Goal: Task Accomplishment & Management: Complete application form

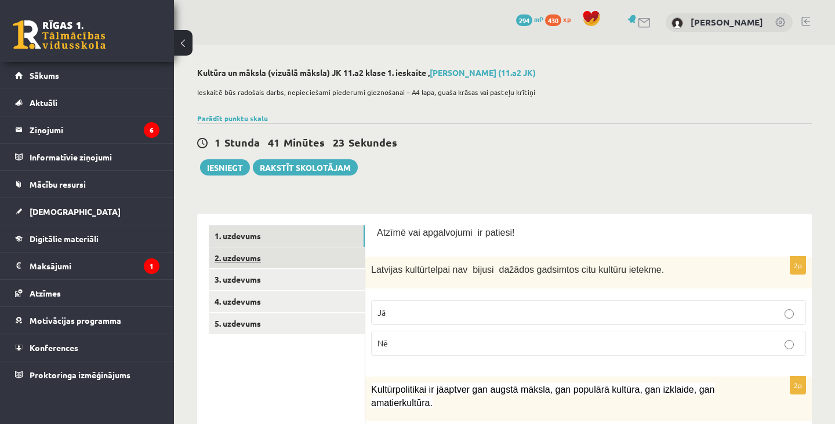
click at [312, 259] on link "2. uzdevums" at bounding box center [287, 257] width 156 height 21
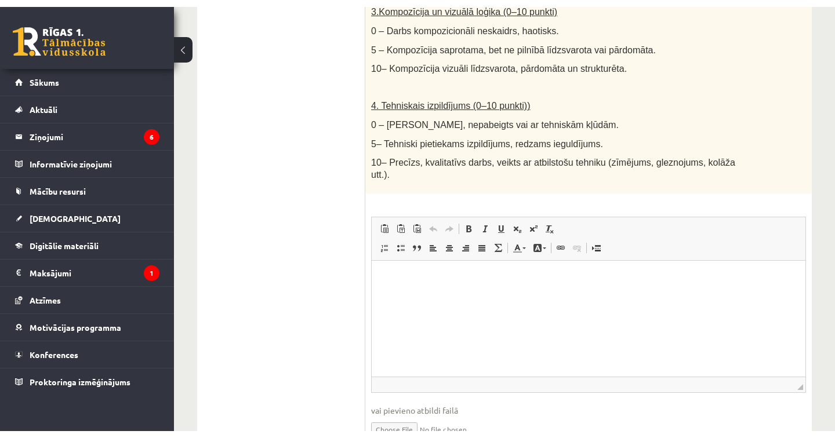
scroll to position [646, 0]
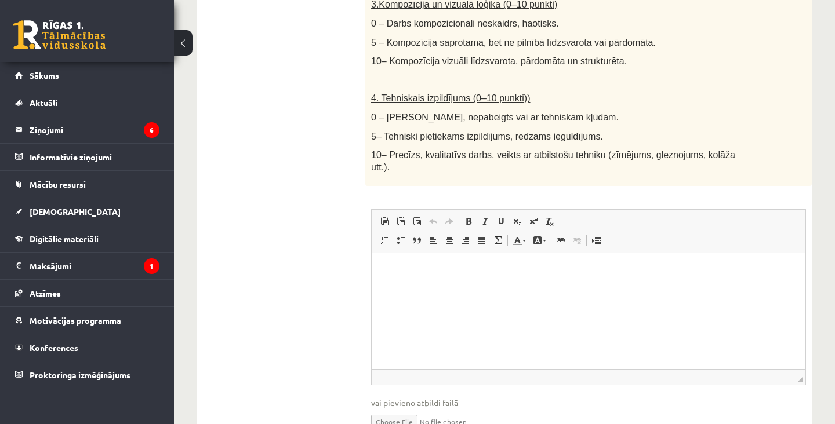
click at [401, 424] on input "file" at bounding box center [588, 421] width 435 height 24
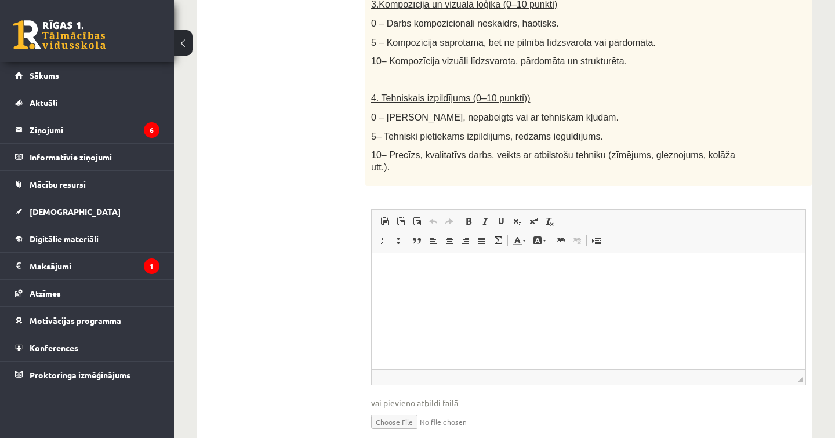
type input "**********"
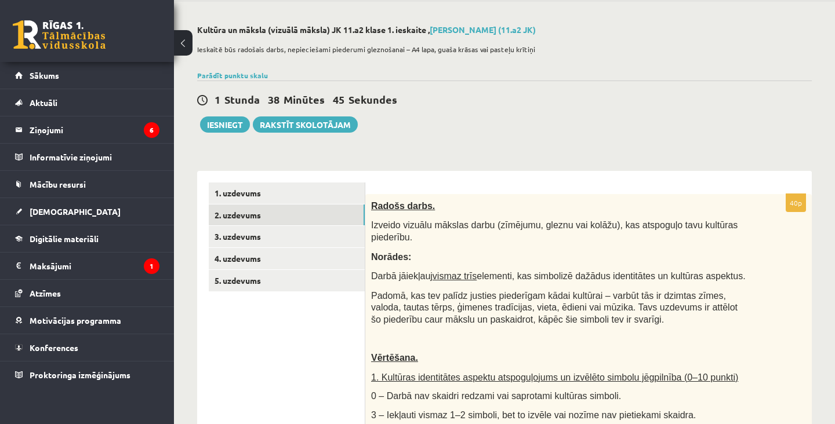
scroll to position [41, 0]
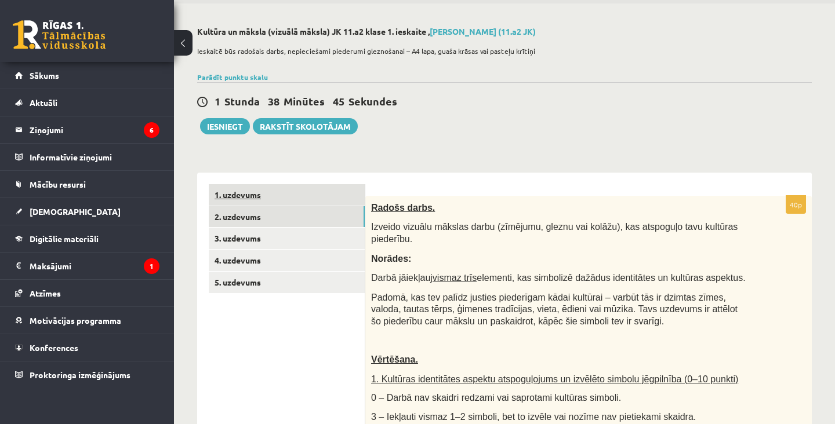
click at [228, 201] on link "1. uzdevums" at bounding box center [287, 194] width 156 height 21
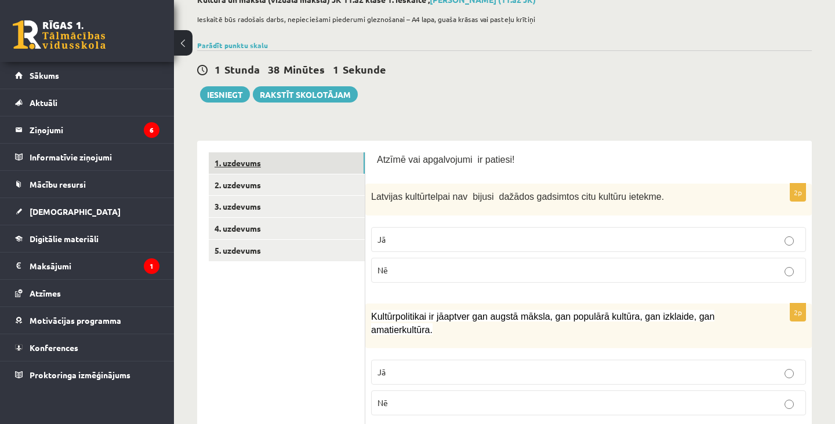
scroll to position [77, 0]
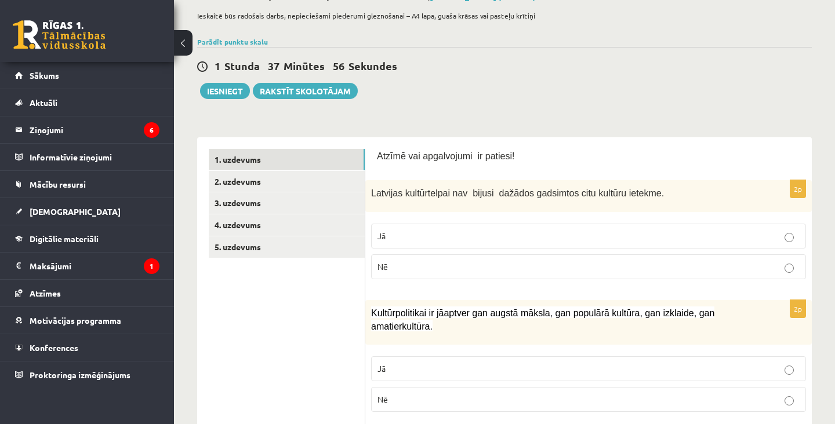
click at [731, 275] on label "Nē" at bounding box center [588, 266] width 435 height 25
click at [738, 261] on p "Nē" at bounding box center [588, 267] width 422 height 12
click at [718, 260] on label "Nē" at bounding box center [588, 266] width 435 height 25
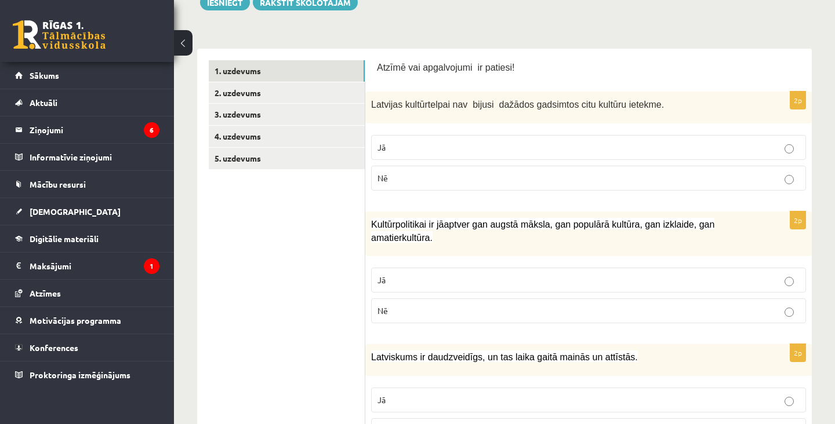
scroll to position [170, 0]
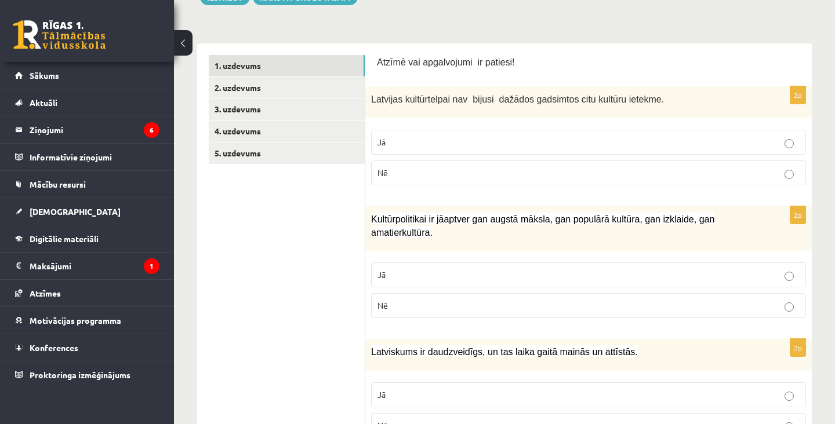
click at [704, 266] on label "Jā" at bounding box center [588, 275] width 435 height 25
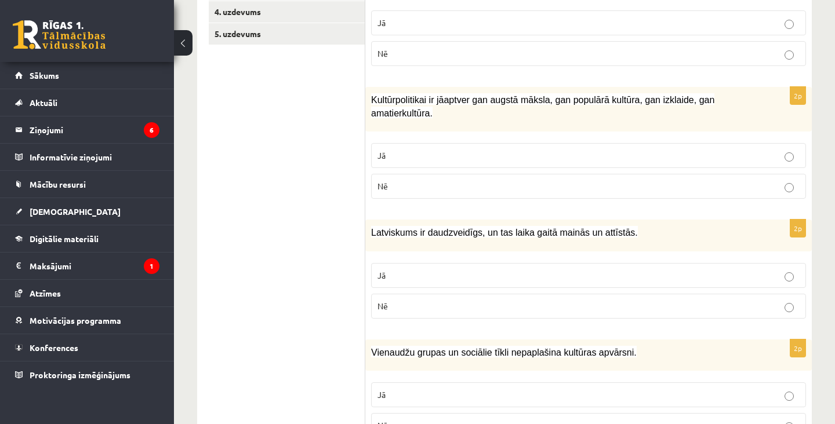
scroll to position [295, 0]
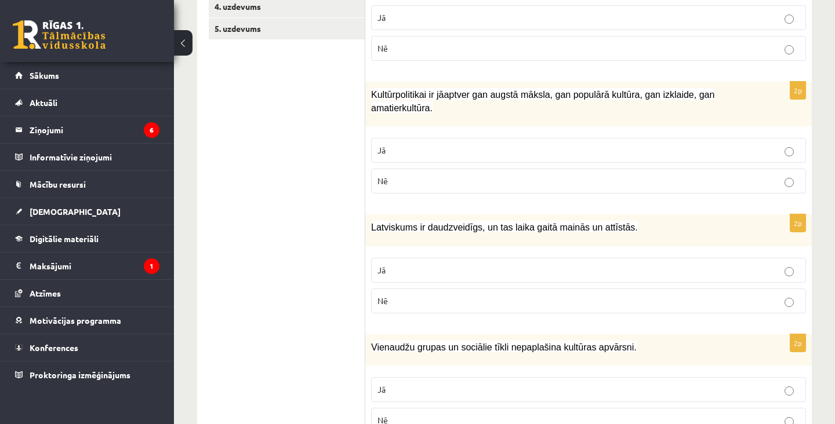
click at [713, 274] on p "Jā" at bounding box center [588, 270] width 422 height 12
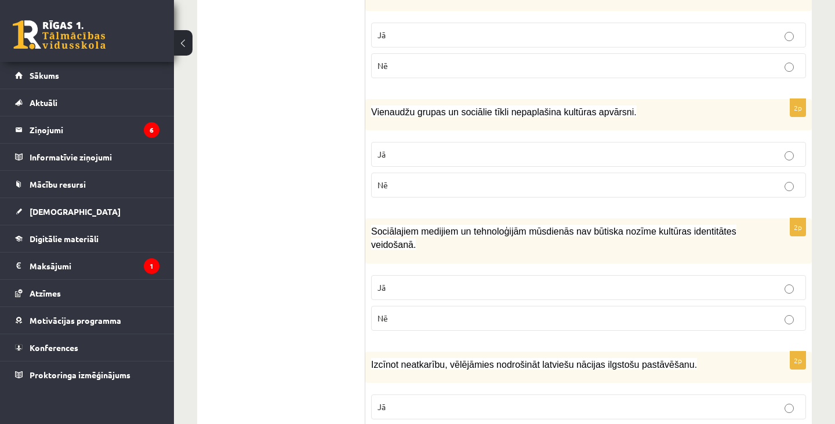
scroll to position [534, 0]
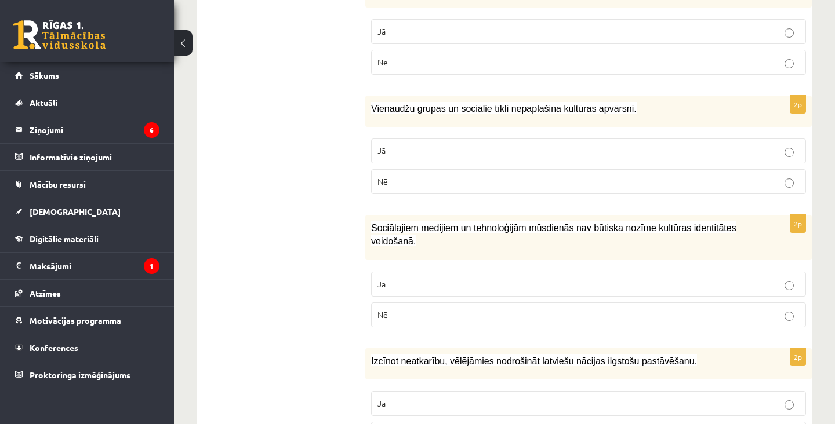
click at [723, 181] on p "Nē" at bounding box center [588, 182] width 422 height 12
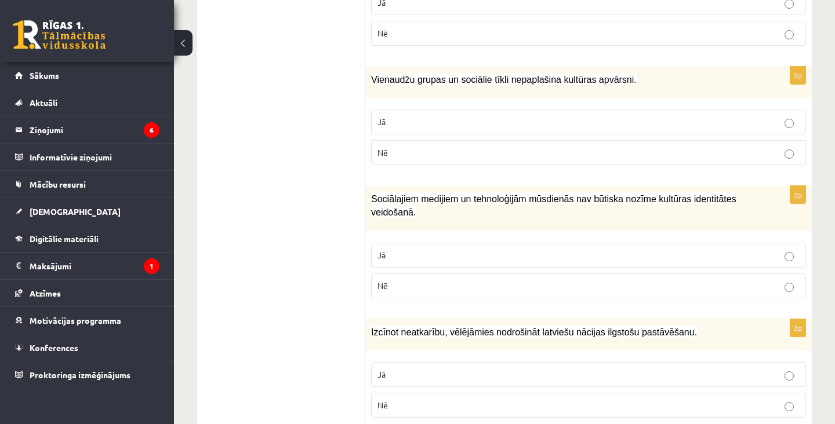
scroll to position [566, 0]
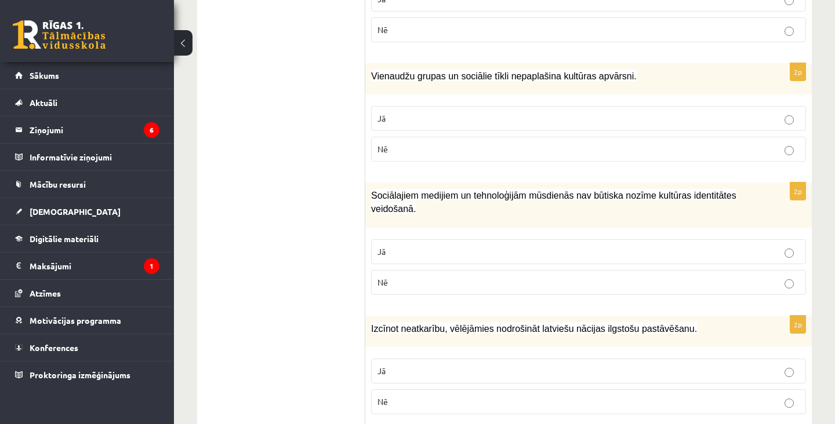
click at [715, 250] on p "Jā" at bounding box center [588, 252] width 422 height 12
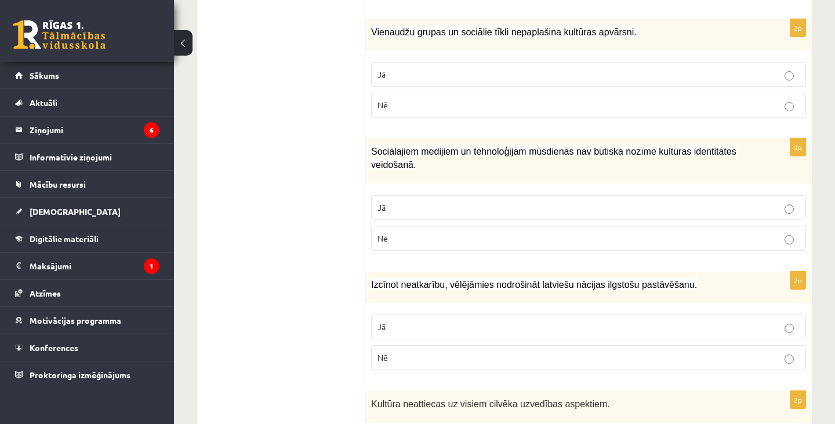
click at [728, 241] on p "Nē" at bounding box center [588, 238] width 422 height 12
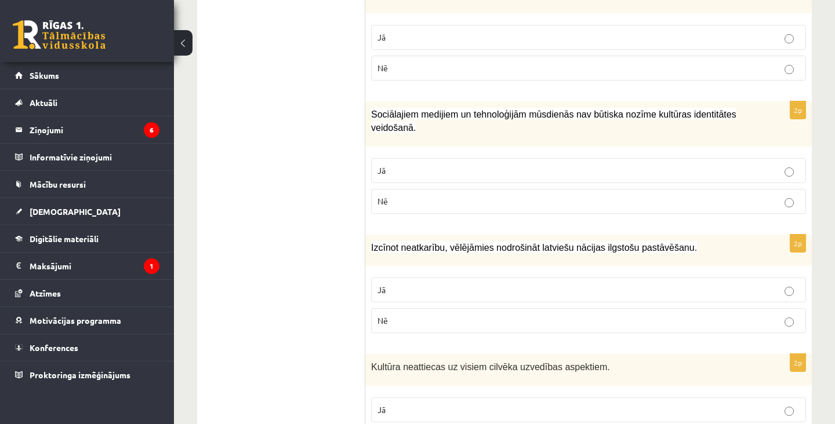
scroll to position [653, 0]
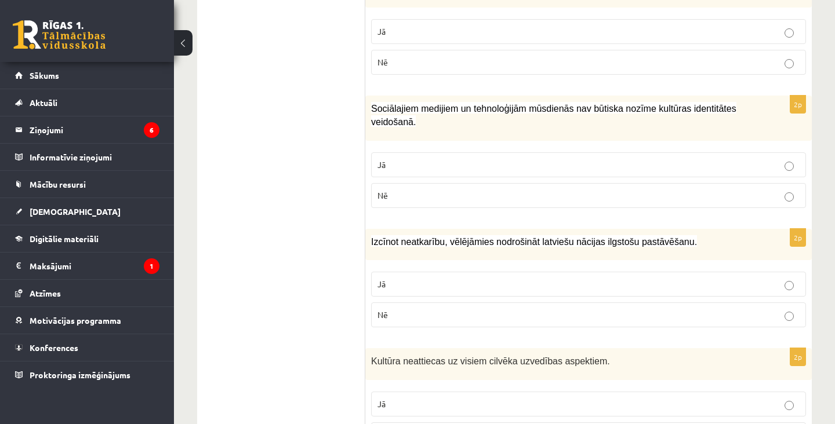
click at [715, 286] on p "Jā" at bounding box center [588, 284] width 422 height 12
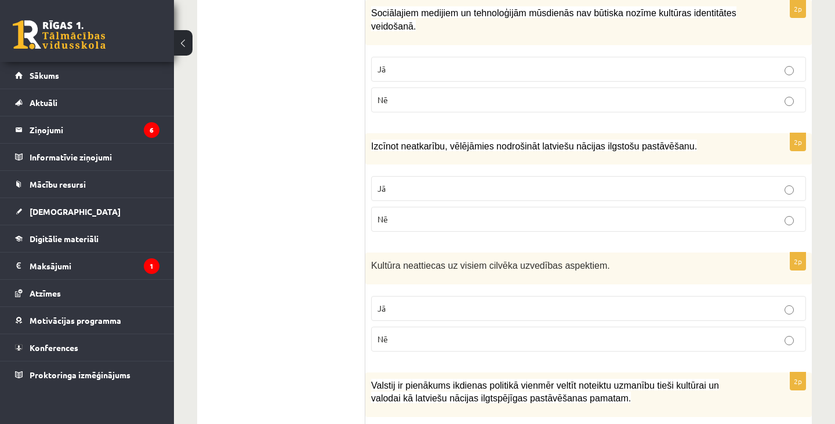
scroll to position [760, 0]
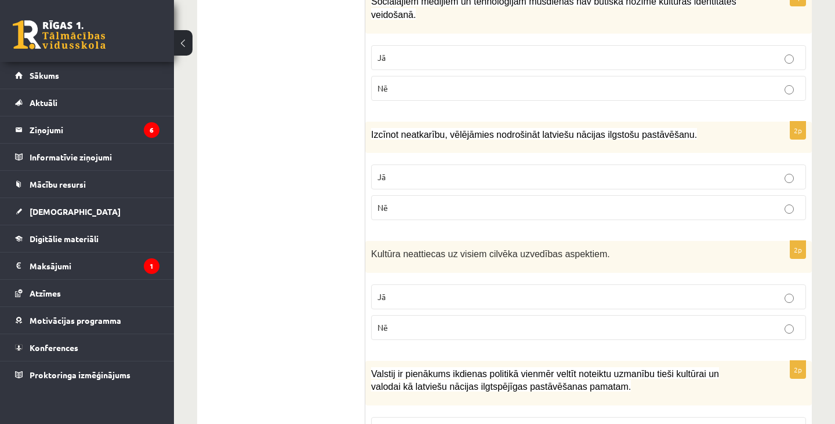
click at [727, 335] on label "Nē" at bounding box center [588, 327] width 435 height 25
click at [732, 300] on p "Jā" at bounding box center [588, 297] width 422 height 12
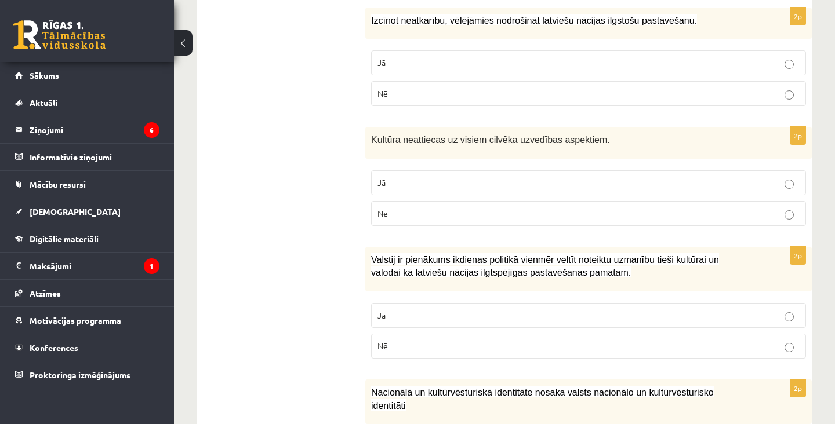
scroll to position [876, 0]
click at [721, 314] on p "Jā" at bounding box center [588, 314] width 422 height 12
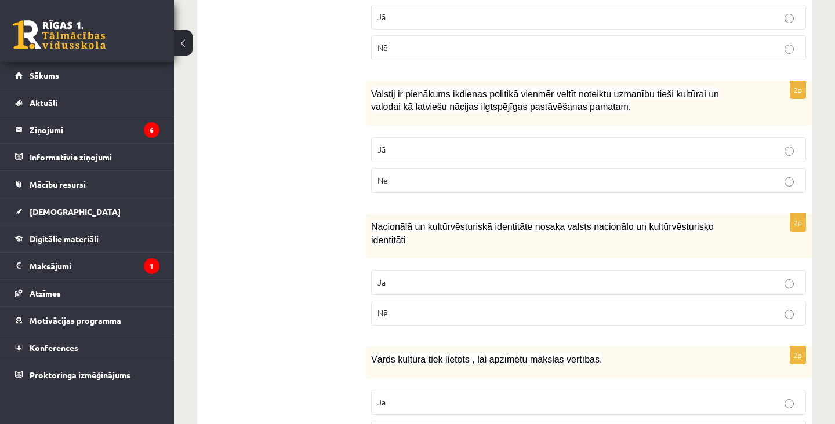
scroll to position [1043, 0]
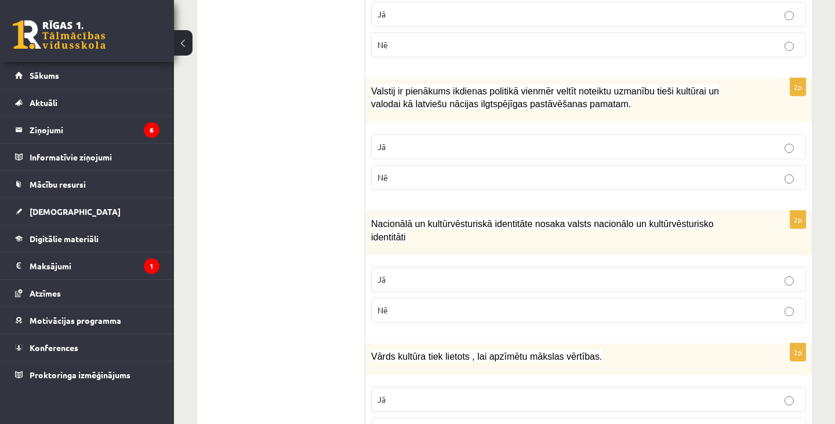
click at [715, 284] on p "Jā" at bounding box center [588, 280] width 422 height 12
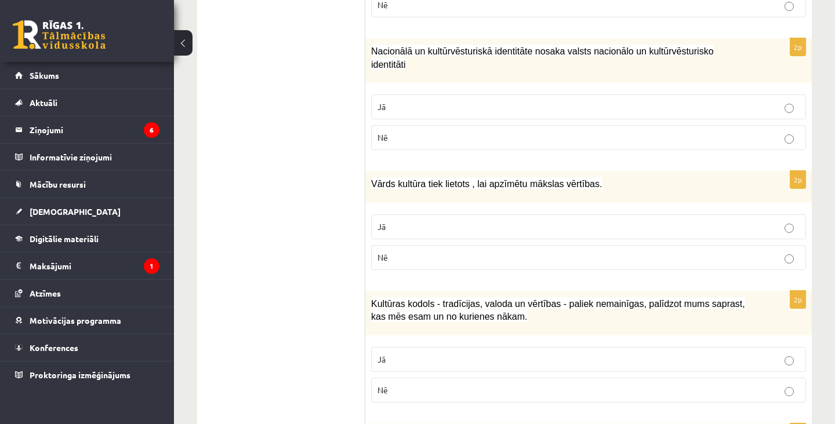
scroll to position [1217, 0]
click at [711, 263] on label "Nē" at bounding box center [588, 256] width 435 height 25
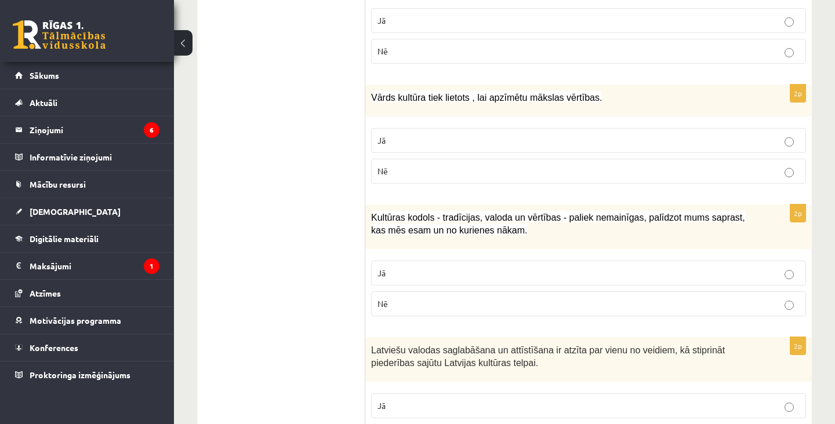
scroll to position [1306, 0]
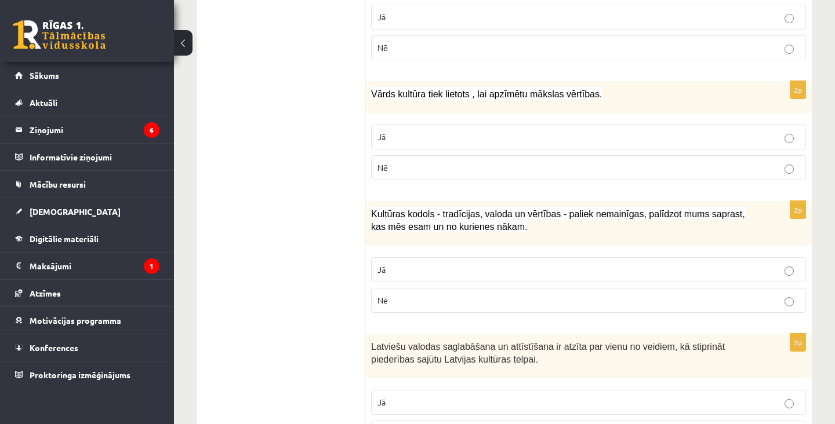
click at [724, 264] on p "Jā" at bounding box center [588, 270] width 422 height 12
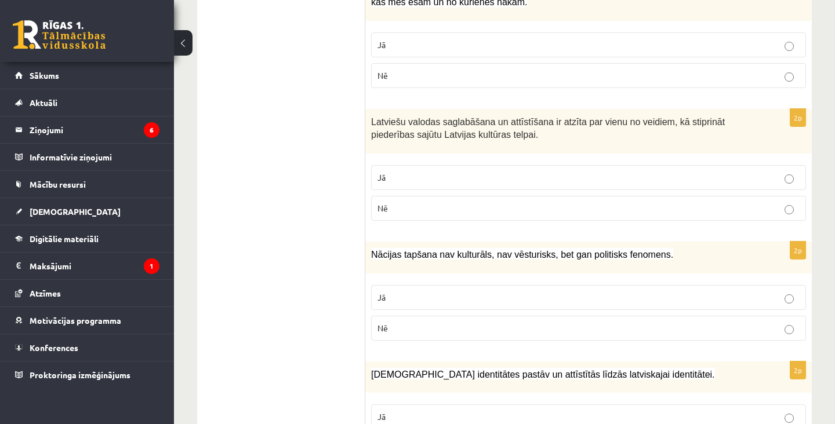
scroll to position [1534, 0]
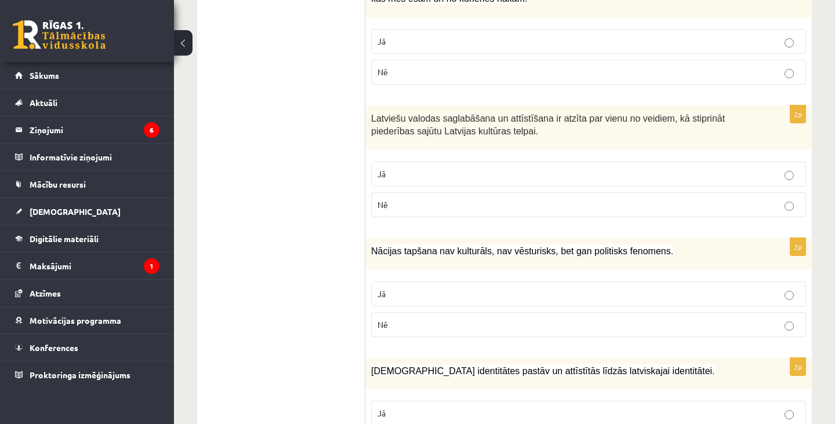
click at [742, 176] on p "Jā" at bounding box center [588, 174] width 422 height 12
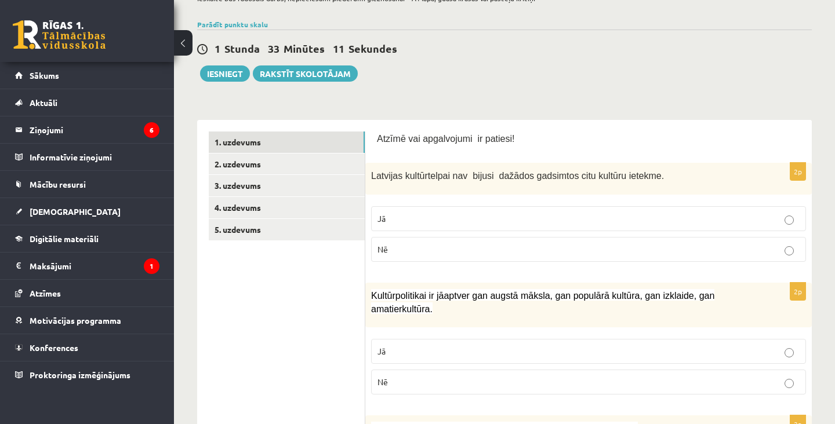
scroll to position [0, 0]
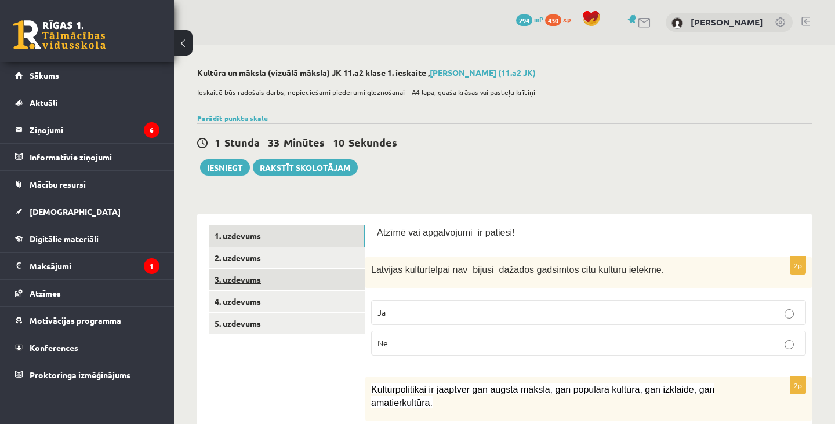
click at [303, 283] on link "3. uzdevums" at bounding box center [287, 279] width 156 height 21
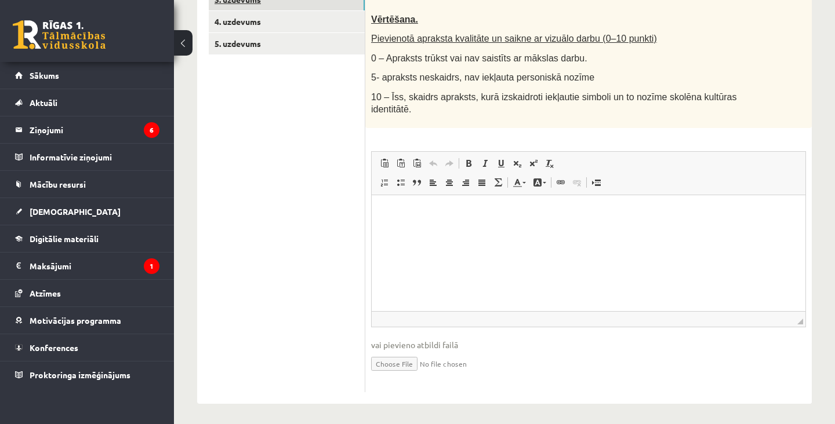
scroll to position [284, 0]
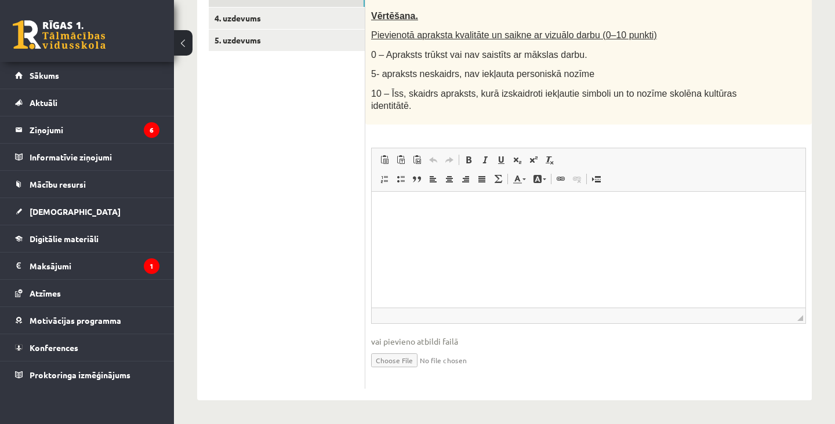
click at [715, 227] on html at bounding box center [589, 209] width 434 height 35
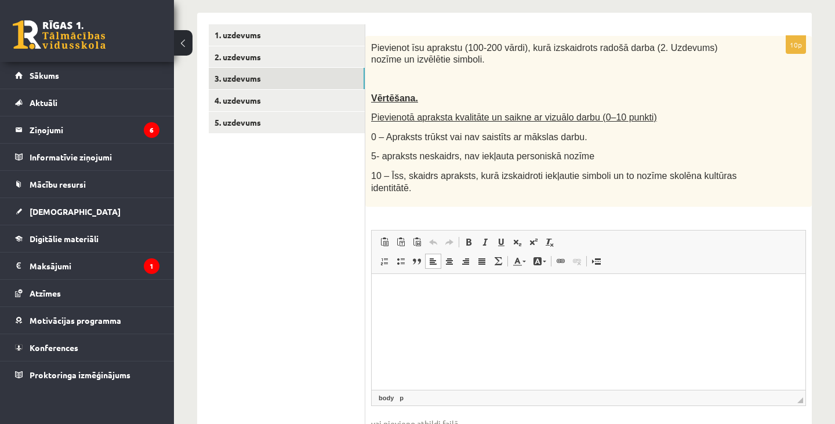
scroll to position [201, 0]
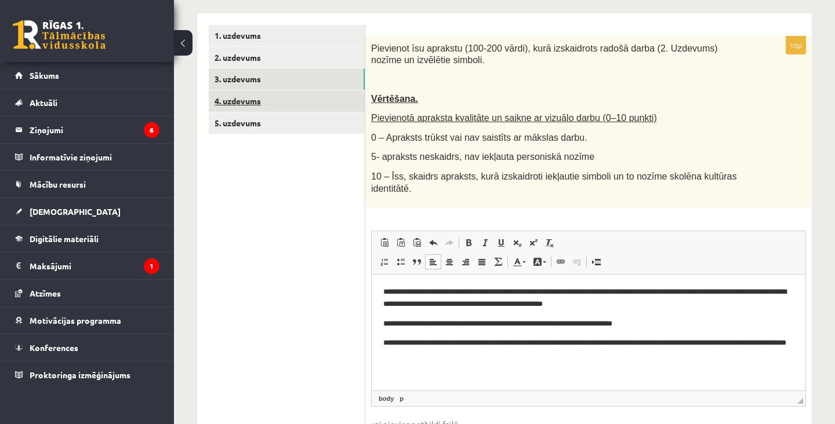
click at [253, 92] on link "4. uzdevums" at bounding box center [287, 100] width 156 height 21
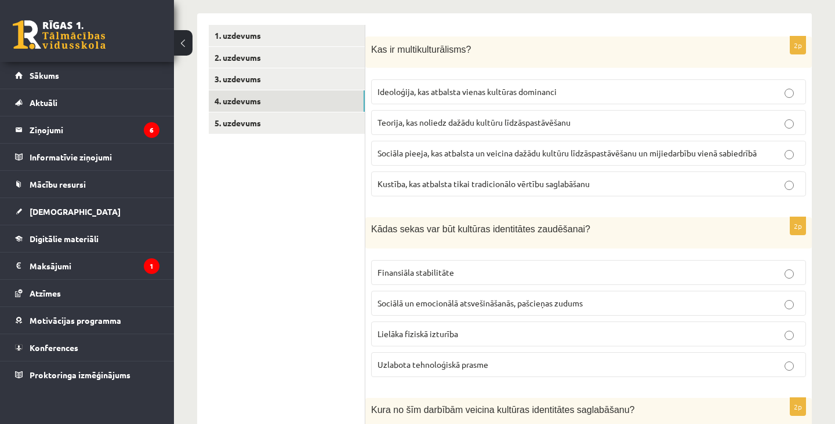
click at [768, 151] on p "Sociāla pieeja, kas atbalsta un veicina dažādu kultūru līdzāspastāvēšanu un mij…" at bounding box center [588, 153] width 422 height 12
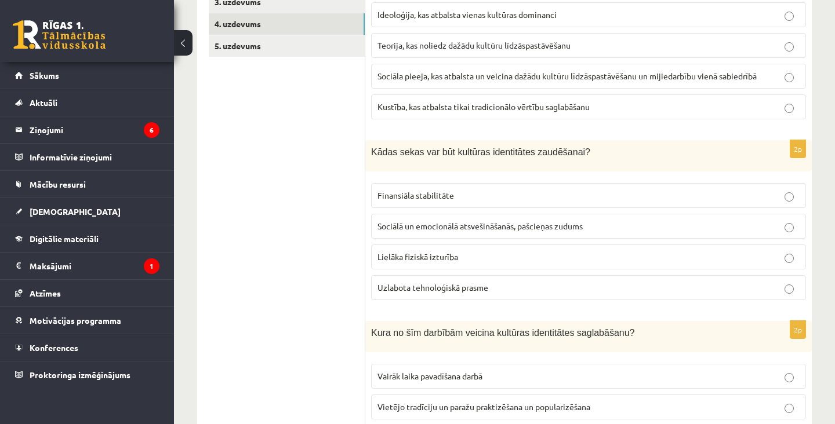
scroll to position [282, 0]
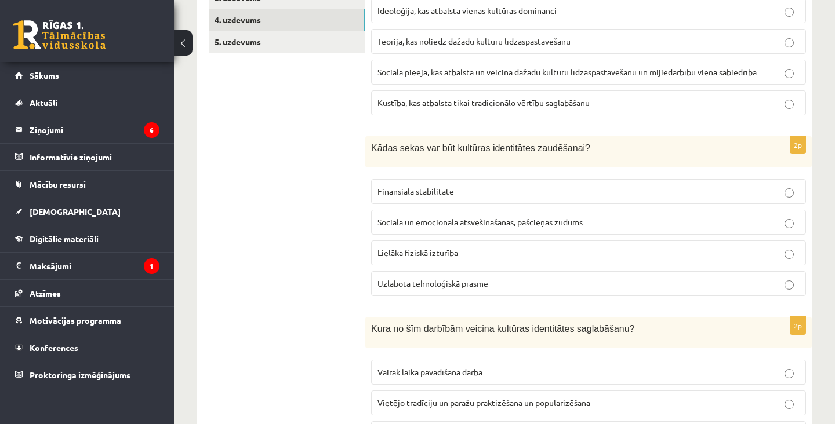
click at [732, 224] on p "Sociālā un emocionālā atsvešināšanās, pašcieņas zudums" at bounding box center [588, 222] width 422 height 12
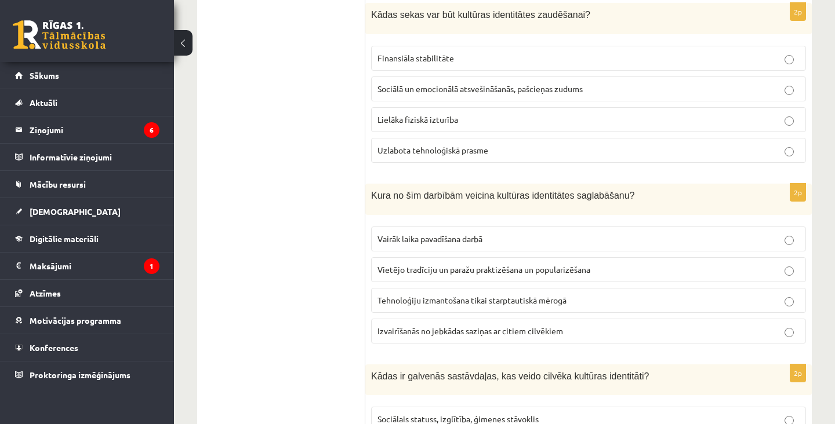
scroll to position [416, 0]
click at [690, 278] on label "Vietējo tradīciju un paražu praktizēšana un popularizēšana" at bounding box center [588, 268] width 435 height 25
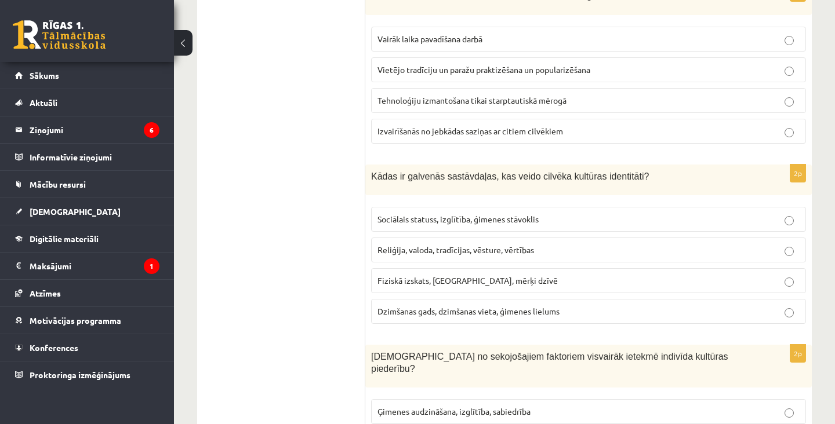
scroll to position [619, 0]
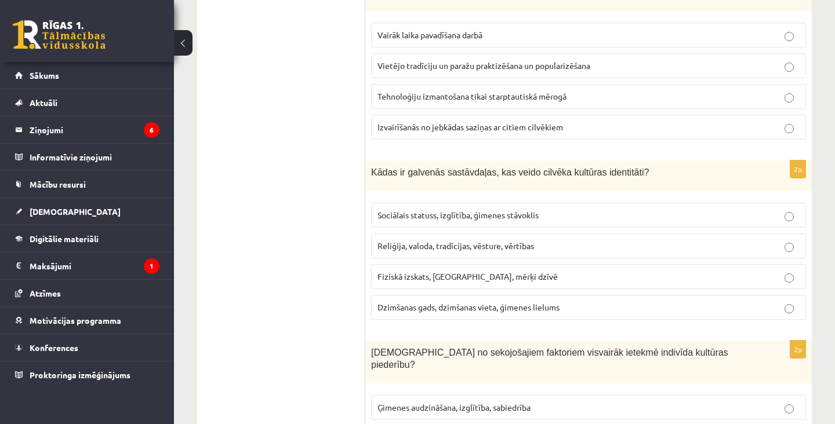
click at [708, 250] on p "Reliģija, valoda, tradīcijas, vēsture, vērtības" at bounding box center [588, 246] width 422 height 12
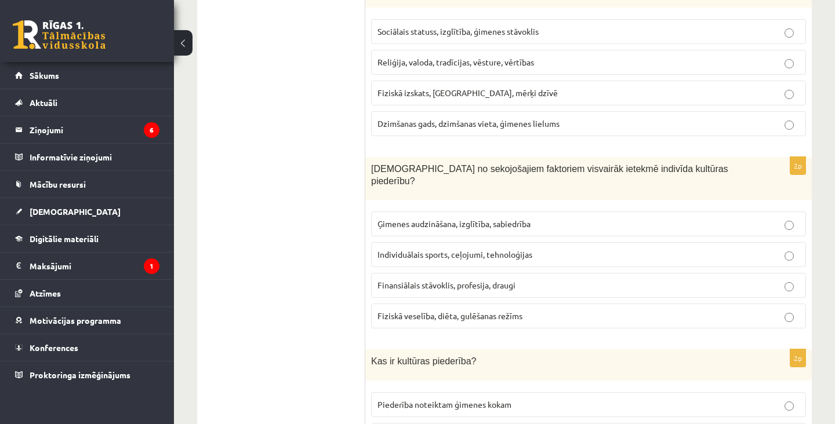
scroll to position [804, 0]
click at [716, 217] on p "Ģimenes audzināšana, izglītība, sabiedrība" at bounding box center [588, 223] width 422 height 12
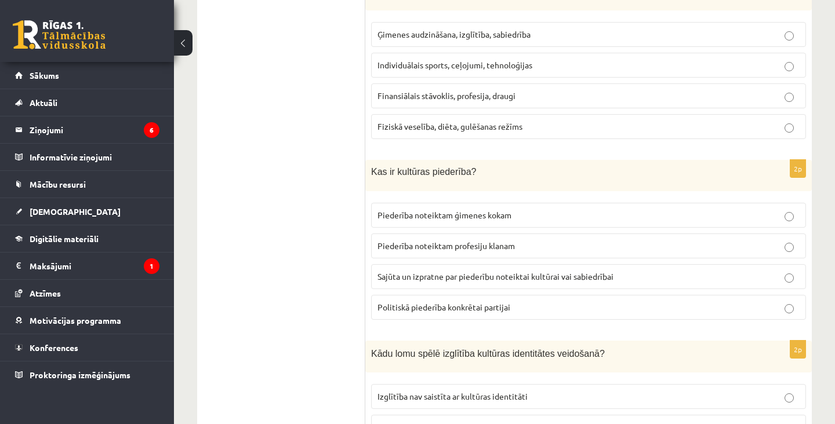
scroll to position [994, 0]
click at [718, 272] on label "Sajūta un izpratne par piederību noteiktai kultūrai vai sabiedrībai" at bounding box center [588, 275] width 435 height 25
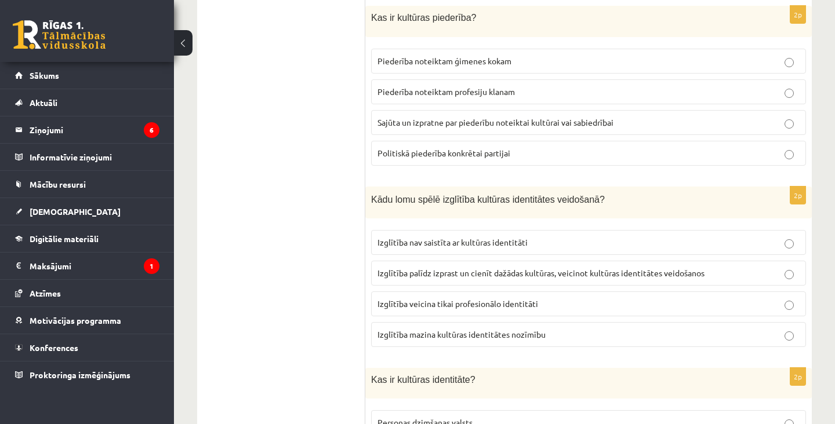
scroll to position [1149, 0]
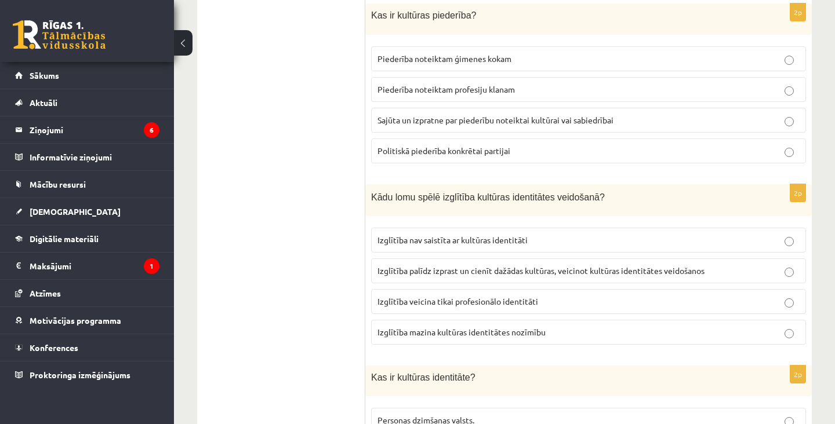
click at [725, 271] on label "Izglītība palīdz izprast un cienīt dažādas kultūras, veicinot kultūras identitā…" at bounding box center [588, 271] width 435 height 25
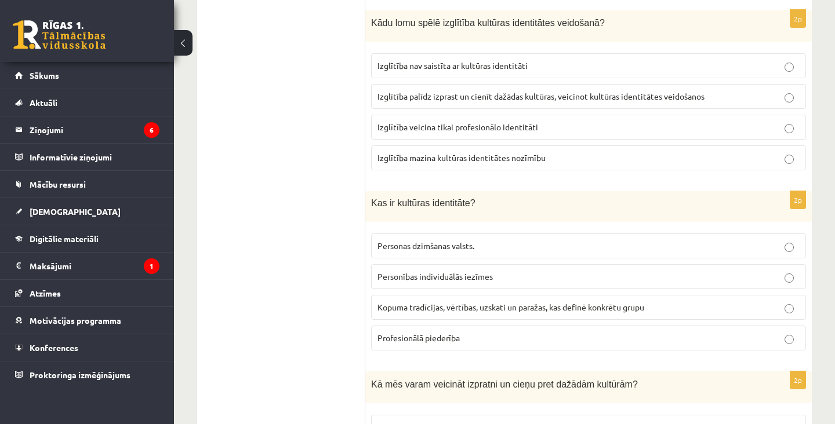
scroll to position [1340, 0]
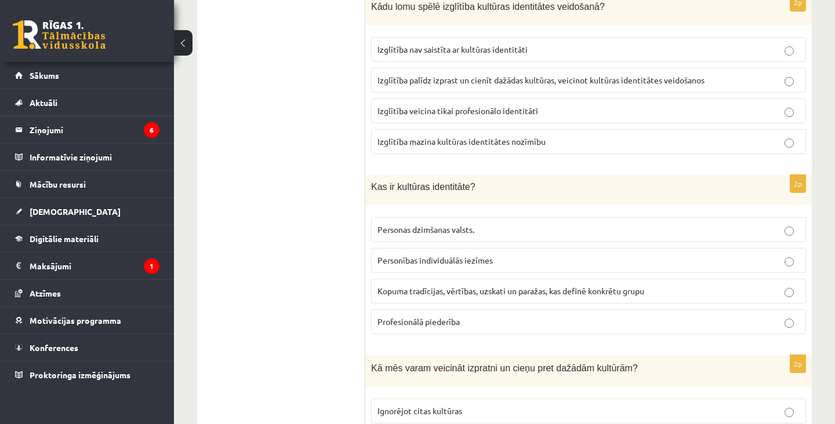
click at [727, 285] on p "Kopuma tradīcijas, vērtības, uzskati un paražas, kas definē konkrētu grupu" at bounding box center [588, 291] width 422 height 12
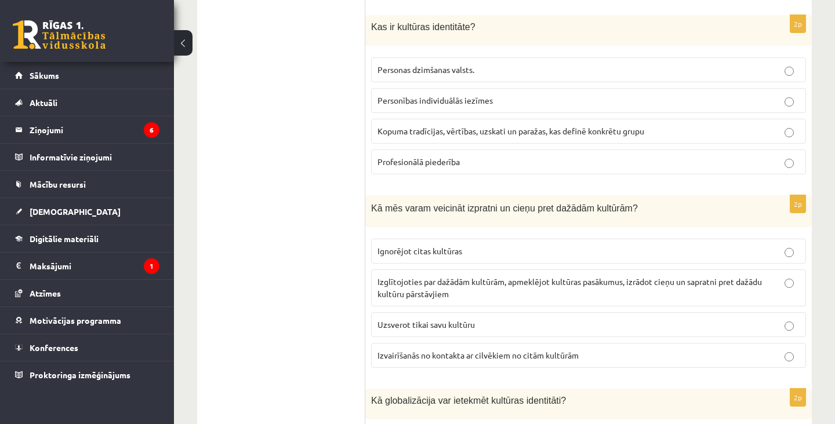
scroll to position [1505, 0]
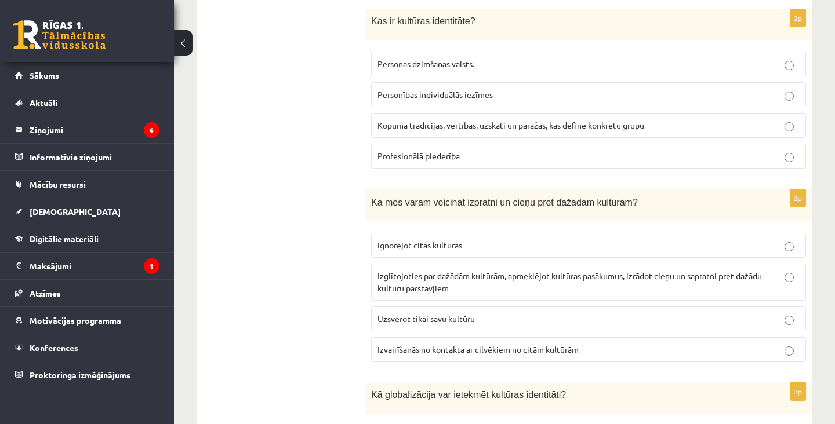
click at [733, 277] on p "Izglītojoties par dažādām kultūrām, apmeklējot kultūras pasākumus, izrādot cieņ…" at bounding box center [588, 282] width 422 height 24
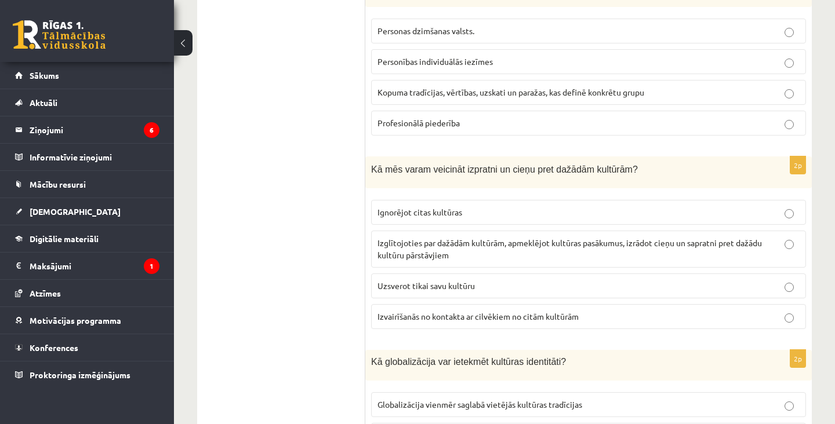
scroll to position [1600, 0]
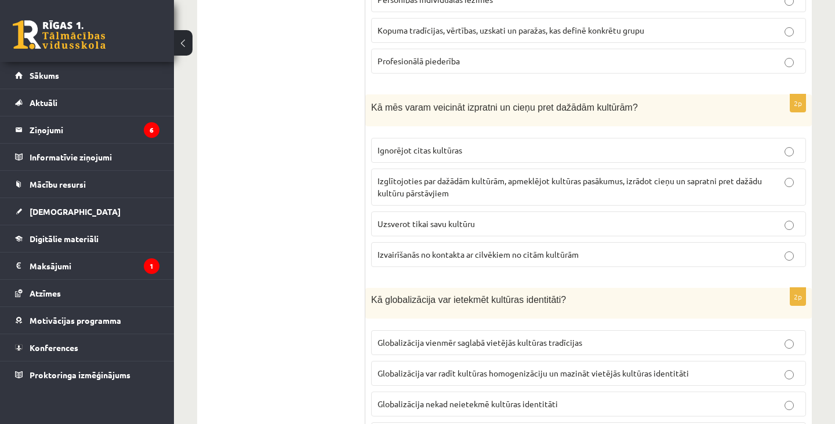
click at [711, 367] on p "Globalizācija var radīt kultūras homogenizāciju un mazināt vietējās kultūras id…" at bounding box center [588, 373] width 422 height 12
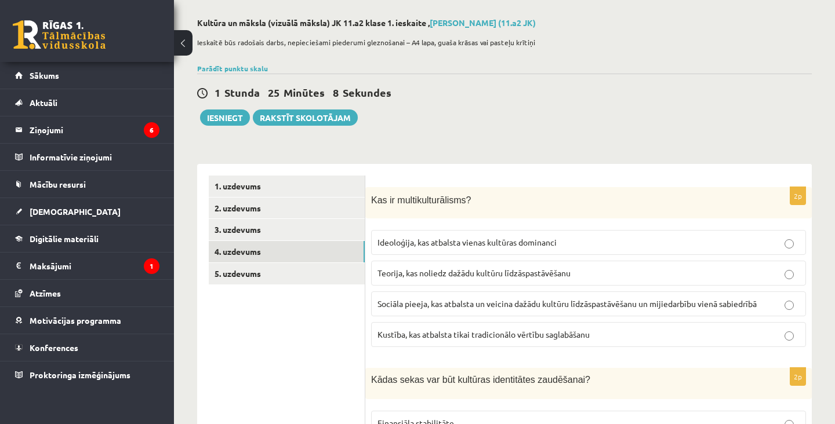
scroll to position [38, 0]
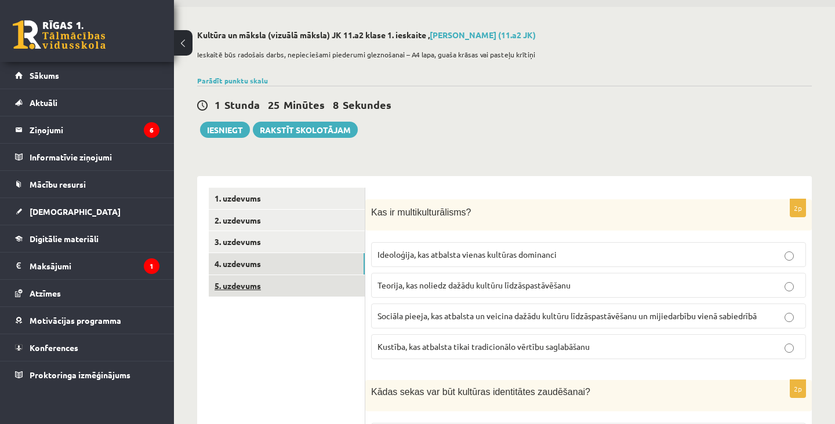
click at [243, 287] on link "5. uzdevums" at bounding box center [287, 285] width 156 height 21
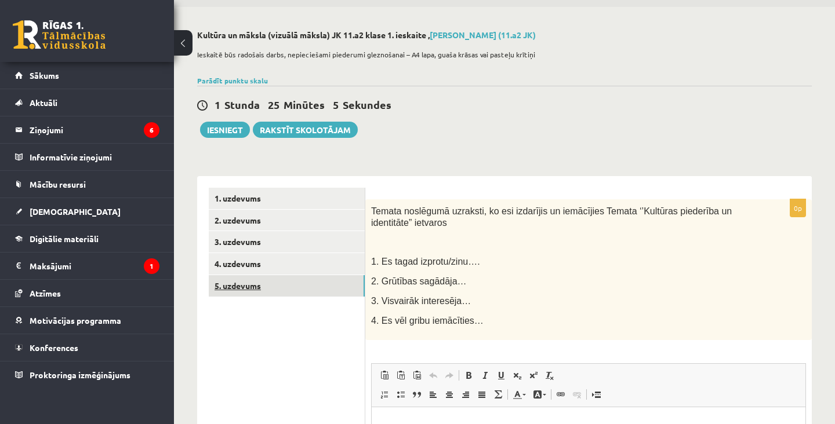
scroll to position [0, 0]
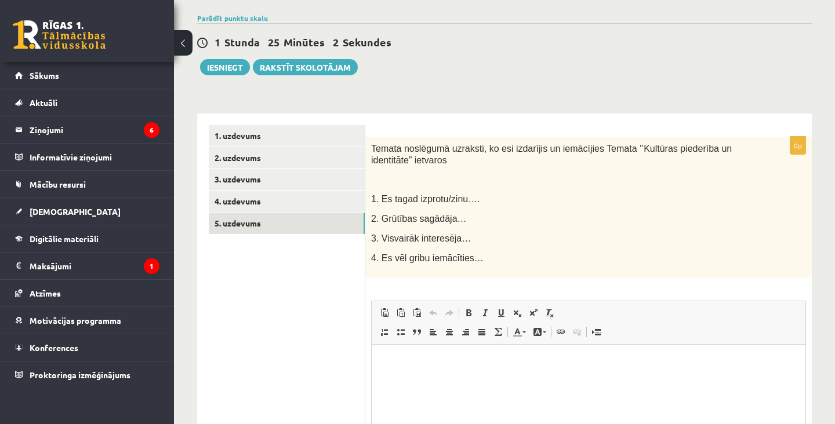
click at [686, 380] on html at bounding box center [589, 361] width 434 height 35
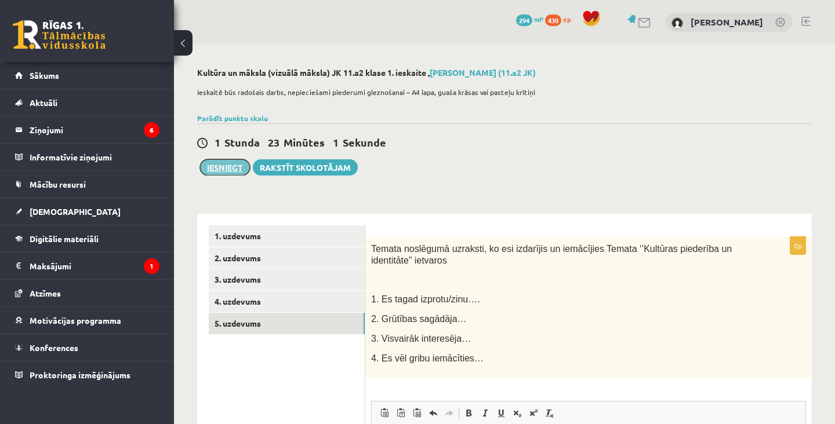
click at [230, 162] on button "Iesniegt" at bounding box center [225, 167] width 50 height 16
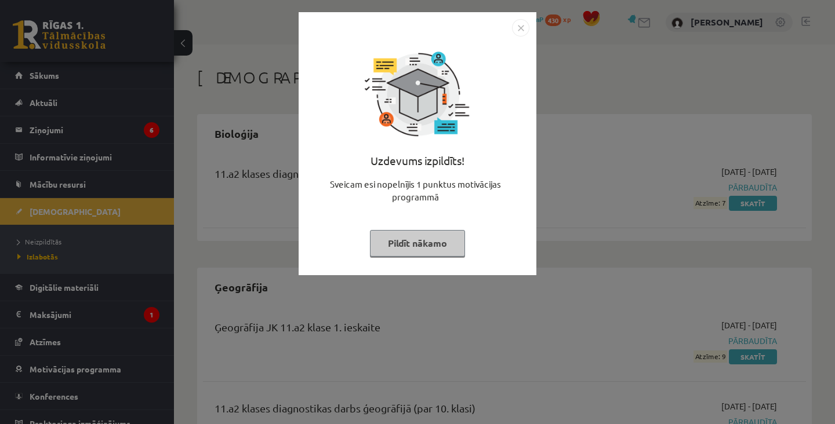
click at [397, 250] on button "Pildīt nākamo" at bounding box center [417, 243] width 95 height 27
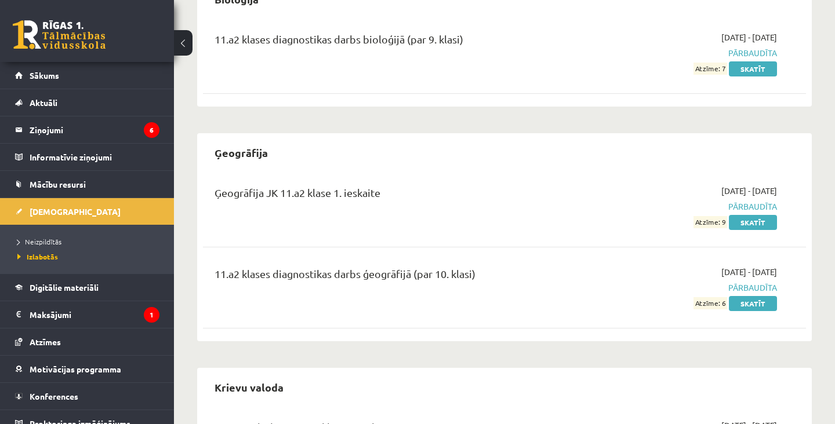
scroll to position [134, 0]
